Goal: Entertainment & Leisure: Consume media (video, audio)

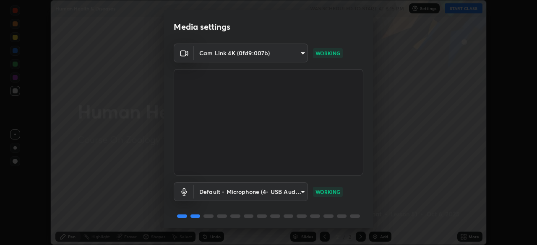
scroll to position [30, 0]
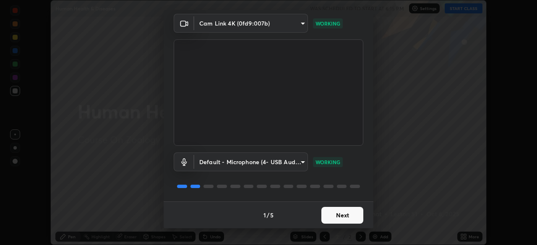
click at [346, 218] on button "Next" at bounding box center [342, 215] width 42 height 17
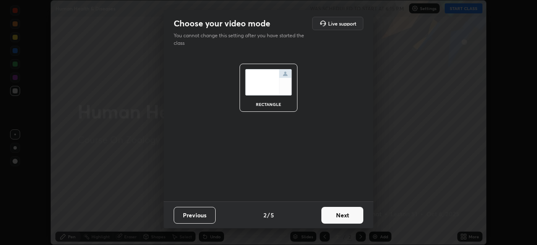
click at [349, 215] on button "Next" at bounding box center [342, 215] width 42 height 17
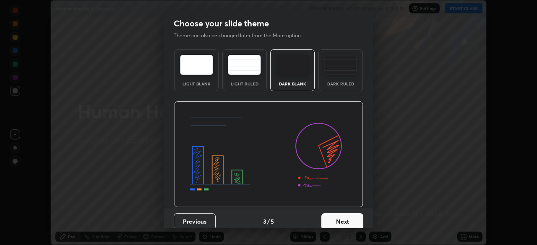
click at [340, 70] on img at bounding box center [340, 65] width 33 height 20
click at [346, 222] on button "Next" at bounding box center [342, 221] width 42 height 17
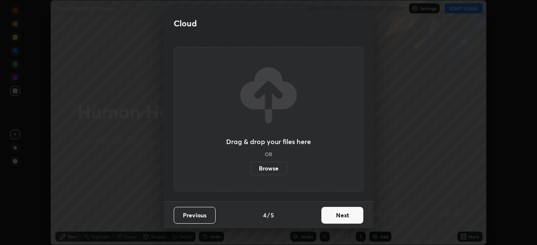
click at [346, 215] on button "Next" at bounding box center [342, 215] width 42 height 17
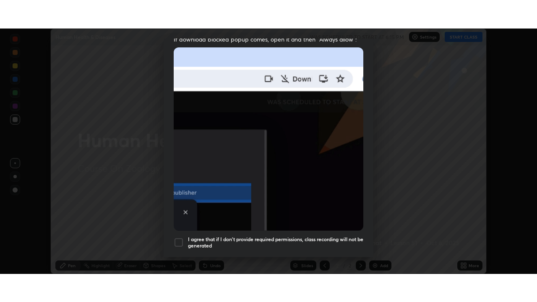
scroll to position [201, 0]
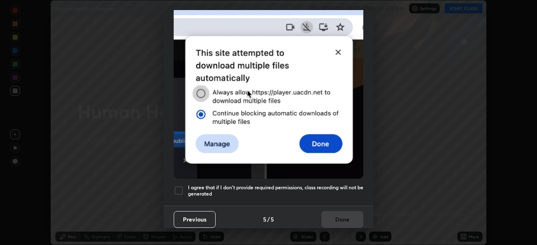
click at [183, 188] on div at bounding box center [179, 191] width 10 height 10
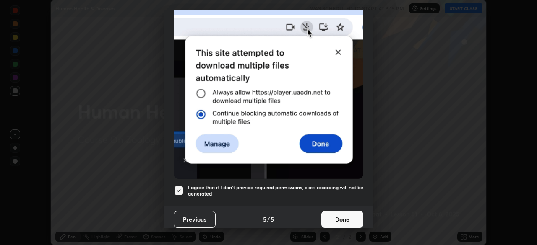
click at [336, 217] on button "Done" at bounding box center [342, 219] width 42 height 17
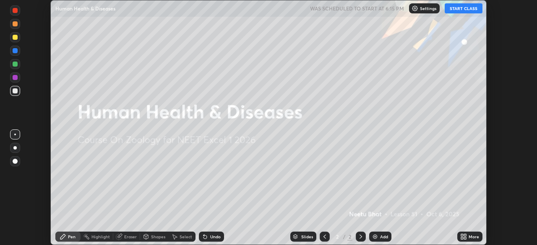
click at [468, 10] on button "START CLASS" at bounding box center [464, 8] width 38 height 10
click at [461, 239] on icon at bounding box center [462, 238] width 2 height 2
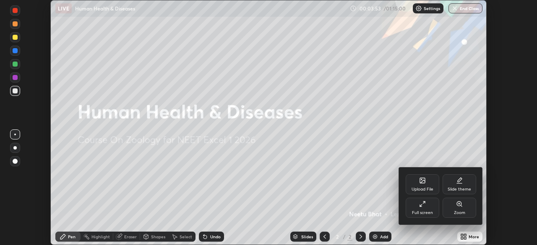
click at [420, 208] on div "Full screen" at bounding box center [423, 208] width 34 height 20
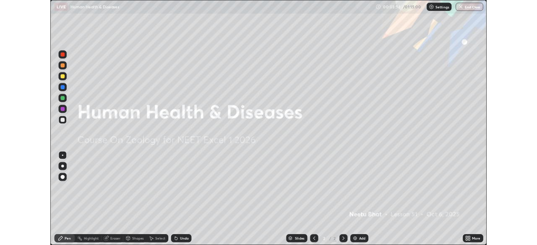
scroll to position [302, 537]
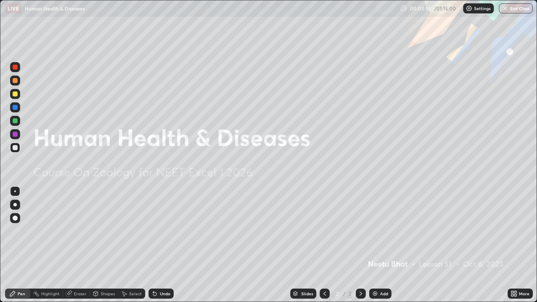
click at [376, 245] on img at bounding box center [375, 293] width 7 height 7
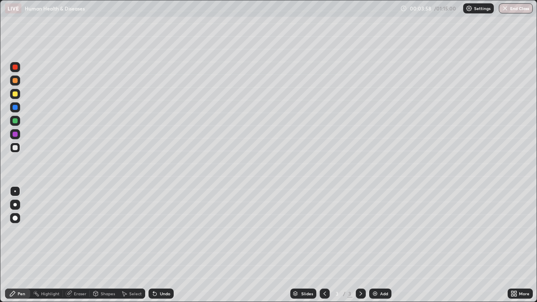
click at [16, 95] on div at bounding box center [15, 93] width 5 height 5
click at [15, 205] on div at bounding box center [14, 204] width 3 height 3
click at [16, 148] on div at bounding box center [15, 147] width 5 height 5
click at [15, 191] on div at bounding box center [15, 191] width 2 height 2
click at [372, 245] on img at bounding box center [375, 293] width 7 height 7
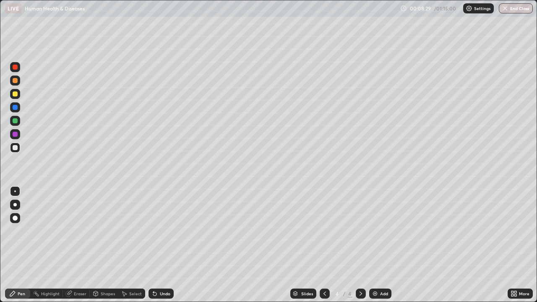
click at [15, 94] on div at bounding box center [15, 93] width 5 height 5
click at [15, 135] on div at bounding box center [15, 134] width 5 height 5
click at [15, 123] on div at bounding box center [15, 120] width 5 height 5
click at [9, 245] on div "Pen" at bounding box center [17, 294] width 25 height 10
click at [16, 97] on div at bounding box center [15, 94] width 10 height 10
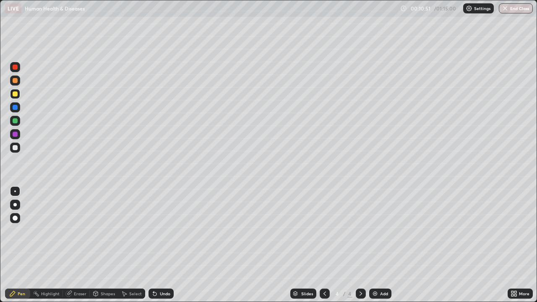
click at [16, 81] on div at bounding box center [15, 80] width 5 height 5
click at [16, 96] on div at bounding box center [15, 93] width 5 height 5
click at [17, 151] on div at bounding box center [15, 148] width 10 height 10
click at [15, 205] on div at bounding box center [14, 204] width 3 height 3
click at [16, 94] on div at bounding box center [15, 93] width 5 height 5
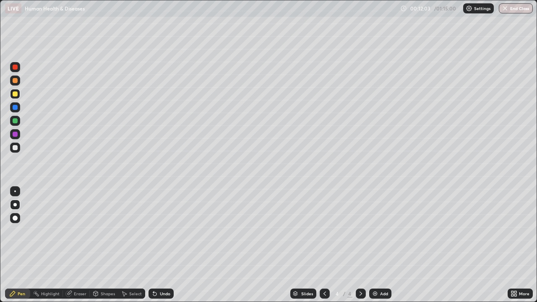
click at [19, 71] on div at bounding box center [15, 67] width 10 height 10
click at [16, 96] on div at bounding box center [15, 93] width 5 height 5
click at [383, 245] on div "Add" at bounding box center [384, 294] width 8 height 4
click at [511, 245] on icon at bounding box center [512, 295] width 2 height 2
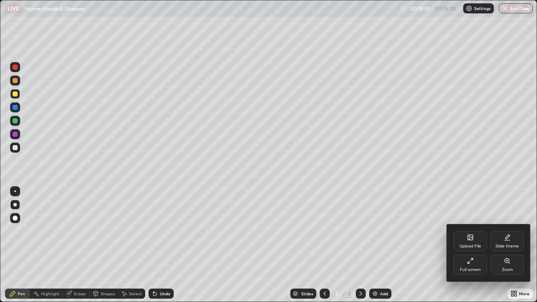
click at [471, 245] on icon at bounding box center [470, 261] width 7 height 7
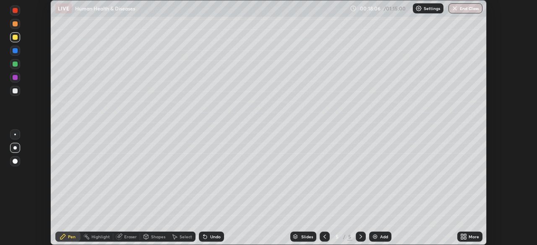
scroll to position [41700, 41408]
